Goal: Check status: Check status

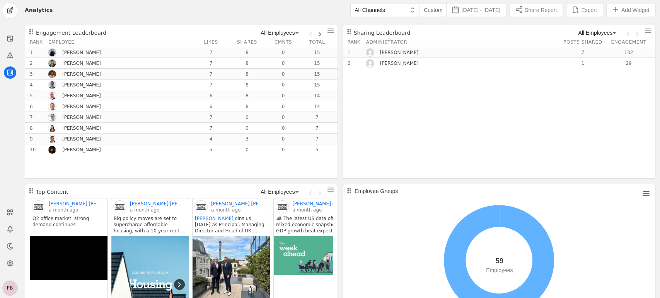
click at [315, 11] on div "All Channels Custom [DATE] - [DATE] Share Report Export Add Widget" at bounding box center [354, 10] width 602 height 20
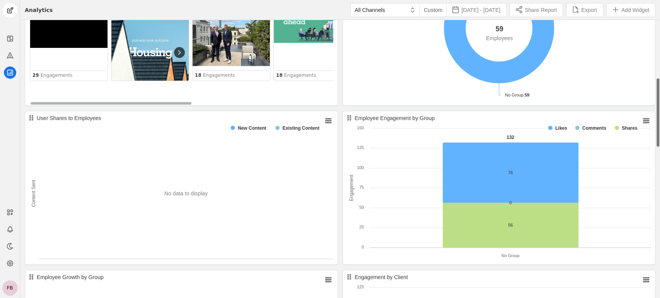
drag, startPoint x: 657, startPoint y: 83, endPoint x: 659, endPoint y: 139, distance: 55.3
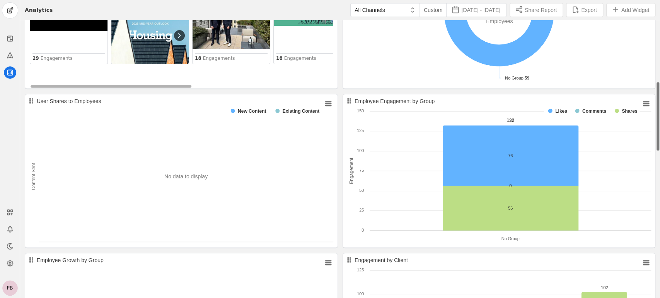
scroll to position [252, 0]
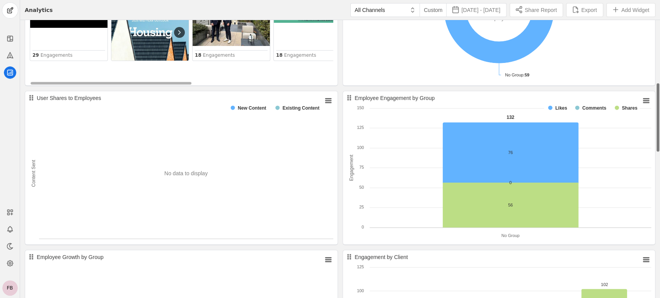
drag, startPoint x: 658, startPoint y: 107, endPoint x: 659, endPoint y: 115, distance: 7.4
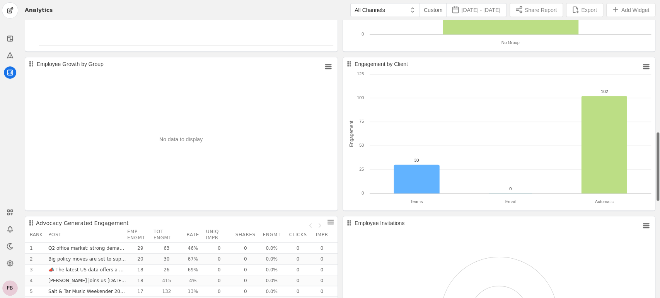
scroll to position [451, 0]
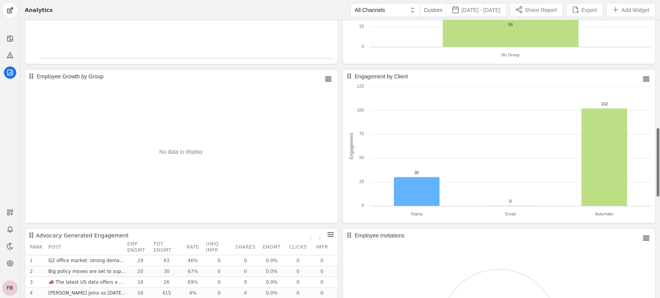
drag, startPoint x: 658, startPoint y: 104, endPoint x: 656, endPoint y: 148, distance: 44.1
click at [656, 148] on div "Engagement Leaderboard All Employees Rank Employee Likes Shares Cmnts Total 1 […" at bounding box center [340, 146] width 640 height 1119
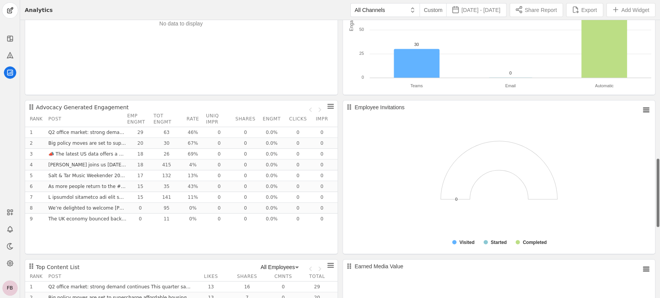
drag, startPoint x: 659, startPoint y: 149, endPoint x: 659, endPoint y: 181, distance: 32.1
click at [659, 181] on div "Engagement Leaderboard All Employees Rank Employee Likes Shares Cmnts Total 1 […" at bounding box center [340, 18] width 640 height 1119
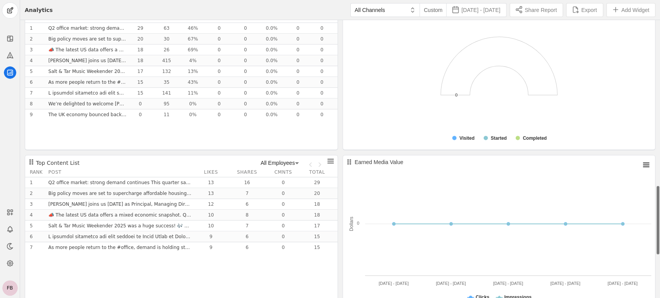
scroll to position [669, 0]
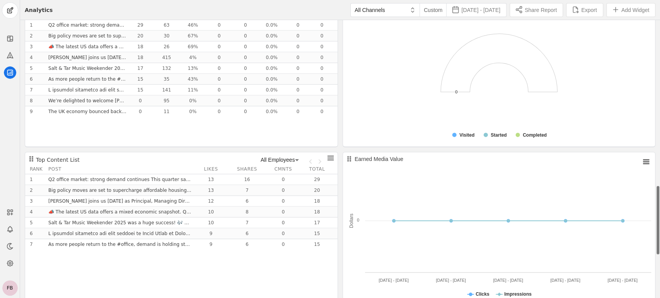
drag, startPoint x: 656, startPoint y: 176, endPoint x: 659, endPoint y: 203, distance: 27.2
drag, startPoint x: 655, startPoint y: 243, endPoint x: 656, endPoint y: 263, distance: 20.5
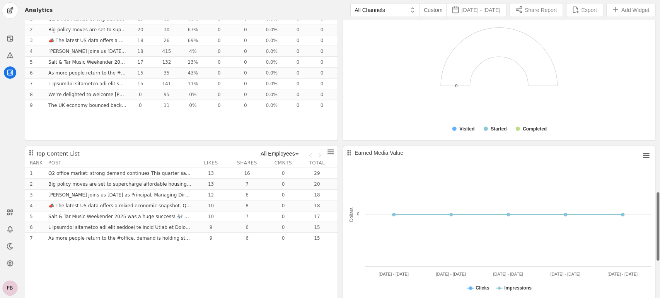
scroll to position [693, 0]
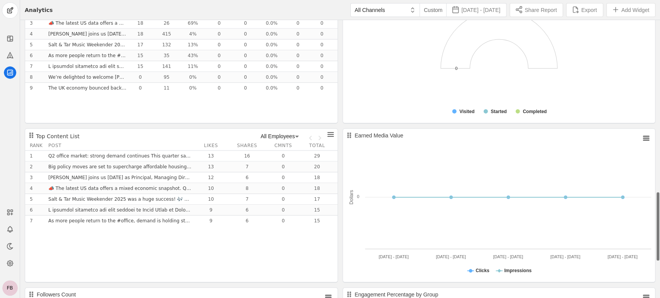
drag, startPoint x: 657, startPoint y: 243, endPoint x: 637, endPoint y: 248, distance: 20.2
click at [643, 144] on rect "Earned Media Value" at bounding box center [498, 205] width 311 height 153
click at [645, 137] on rect "Earned Media Value" at bounding box center [645, 138] width 11 height 11
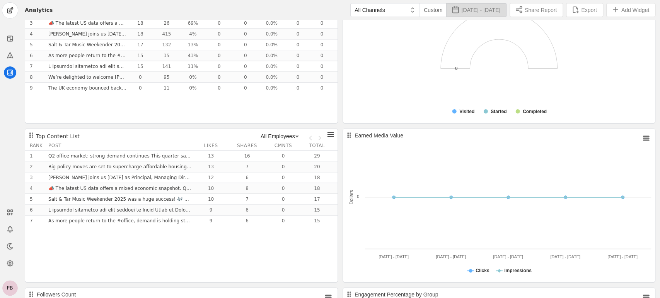
click at [466, 11] on span "[DATE] - [DATE]" at bounding box center [480, 10] width 39 height 8
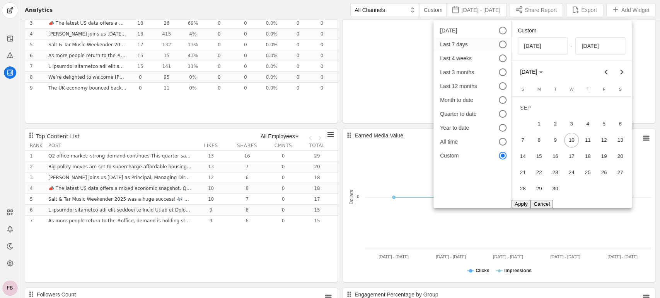
click at [450, 43] on div "Last 7 days" at bounding box center [464, 45] width 48 height 8
type input "[DATE]"
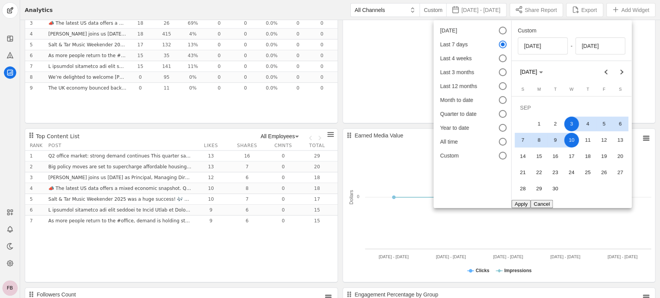
click at [517, 203] on button "Apply" at bounding box center [520, 204] width 19 height 8
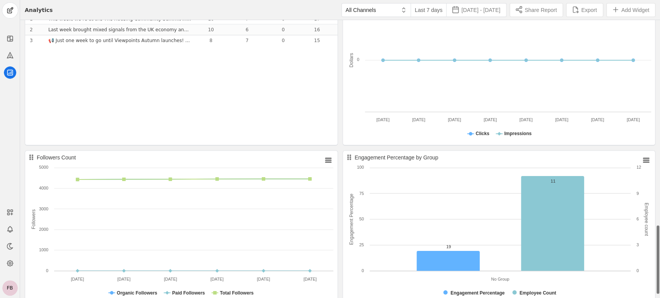
scroll to position [841, 0]
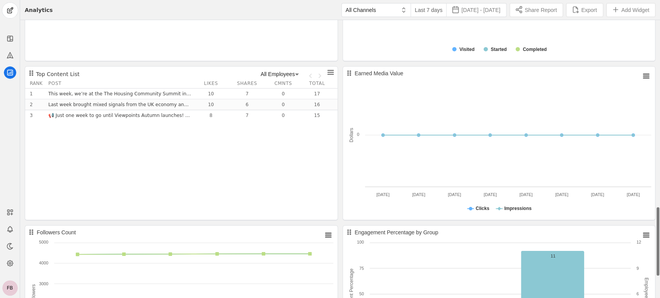
drag, startPoint x: 658, startPoint y: 216, endPoint x: 655, endPoint y: 228, distance: 13.0
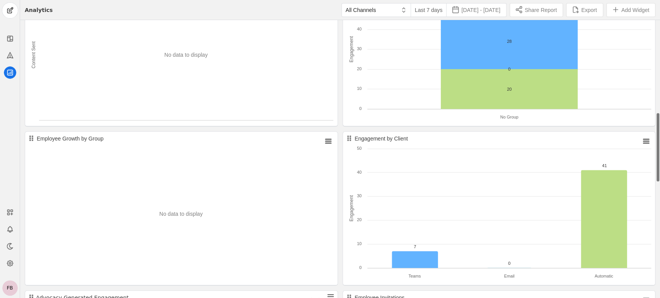
drag, startPoint x: 657, startPoint y: 223, endPoint x: 659, endPoint y: 131, distance: 92.0
click at [659, 131] on div "Engagement Leaderboard All Employees Rank Employee Likes Shares Cmnts Total 1 […" at bounding box center [340, 208] width 640 height 1119
